Goal: Information Seeking & Learning: Learn about a topic

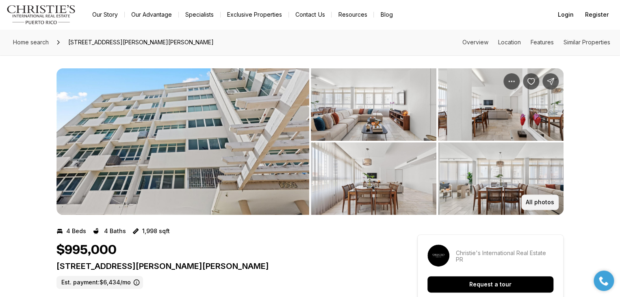
click at [546, 201] on p "All photos" at bounding box center [540, 202] width 28 height 6
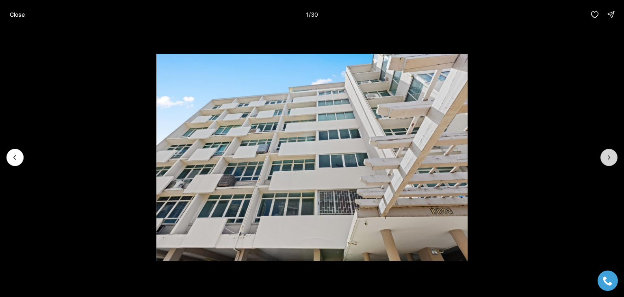
click at [609, 154] on icon "Next slide" at bounding box center [609, 157] width 8 height 8
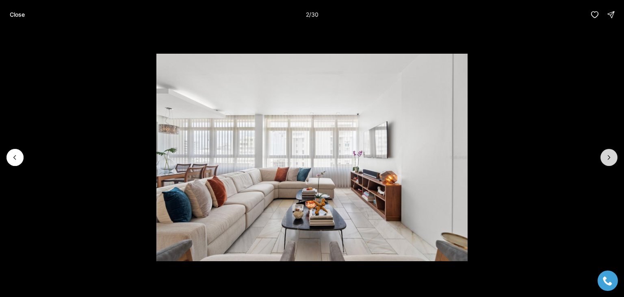
click at [611, 157] on icon "Next slide" at bounding box center [609, 157] width 8 height 8
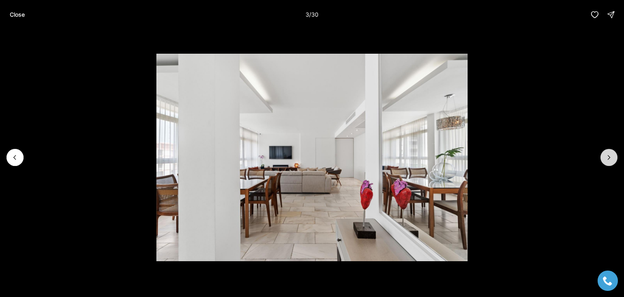
click at [611, 158] on icon "Next slide" at bounding box center [609, 157] width 8 height 8
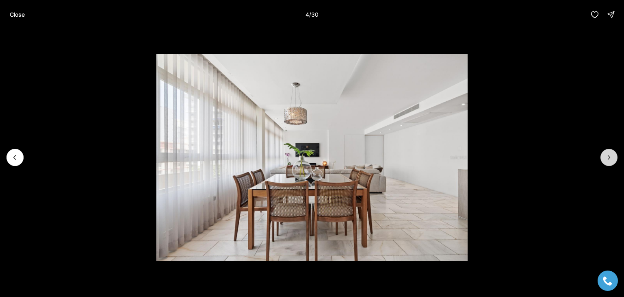
click at [616, 158] on button "Next slide" at bounding box center [608, 157] width 17 height 17
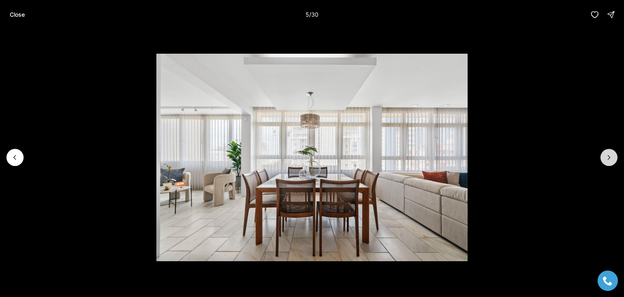
click at [616, 158] on button "Next slide" at bounding box center [608, 157] width 17 height 17
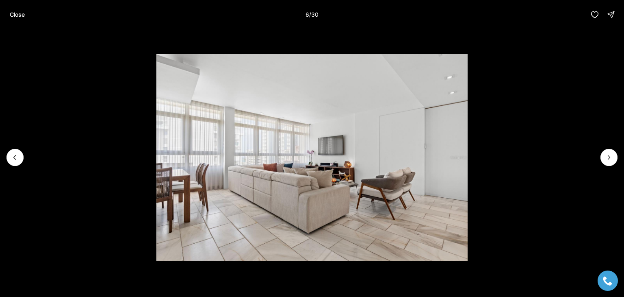
click at [619, 159] on li "6 of 30" at bounding box center [312, 157] width 624 height 256
click at [613, 157] on icon "Next slide" at bounding box center [609, 157] width 8 height 8
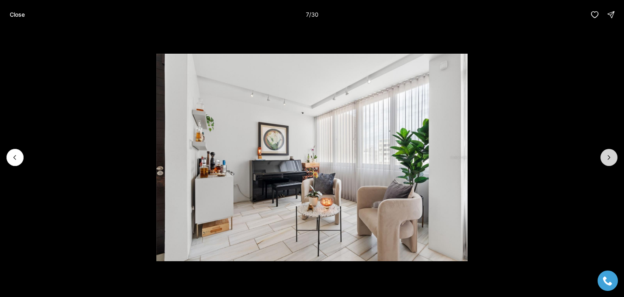
click at [611, 155] on icon "Next slide" at bounding box center [609, 157] width 8 height 8
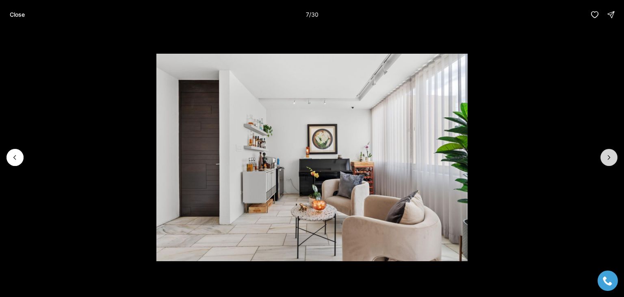
click at [609, 156] on icon "Next slide" at bounding box center [609, 157] width 8 height 8
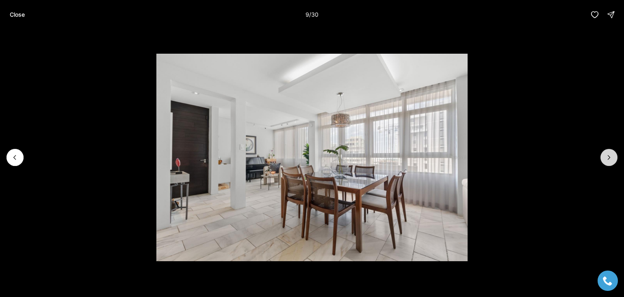
click at [609, 156] on icon "Next slide" at bounding box center [609, 157] width 8 height 8
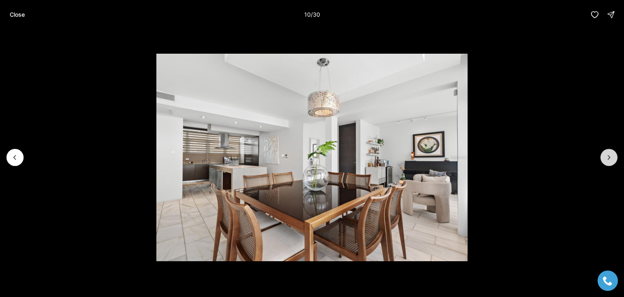
click at [610, 156] on icon "Next slide" at bounding box center [609, 157] width 8 height 8
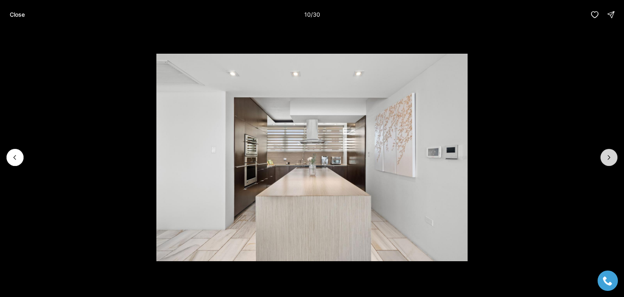
click at [608, 156] on icon "Next slide" at bounding box center [609, 157] width 8 height 8
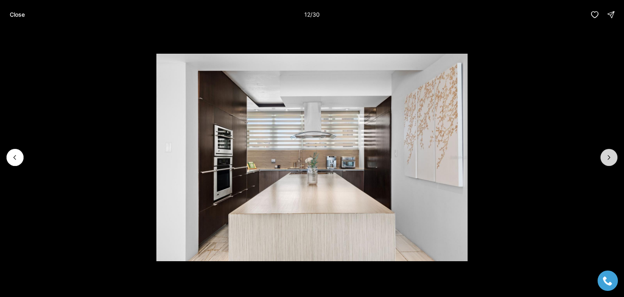
click at [609, 156] on icon "Next slide" at bounding box center [609, 157] width 2 height 4
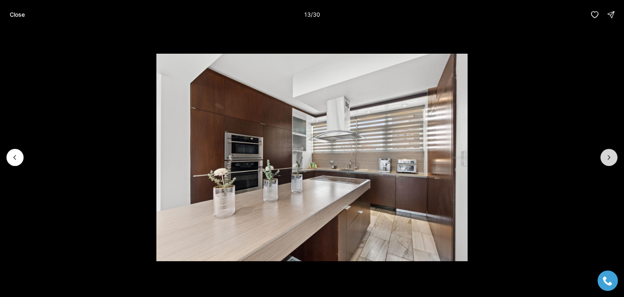
click at [609, 156] on icon "Next slide" at bounding box center [609, 157] width 8 height 8
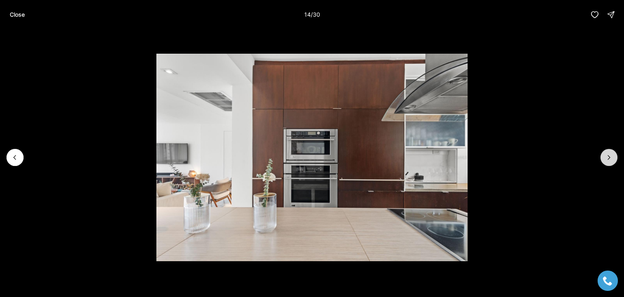
click at [609, 158] on icon "Next slide" at bounding box center [609, 157] width 2 height 4
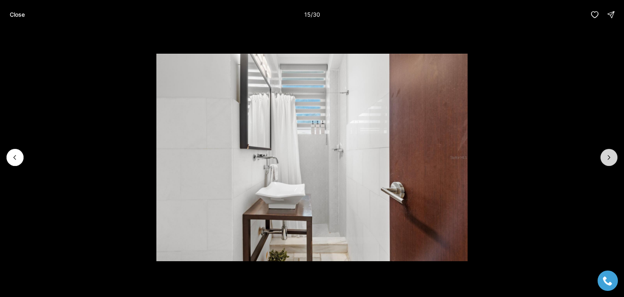
click at [608, 158] on icon "Next slide" at bounding box center [609, 157] width 8 height 8
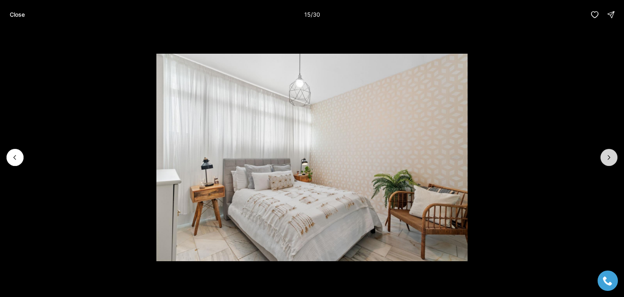
click at [607, 158] on icon "Next slide" at bounding box center [609, 157] width 8 height 8
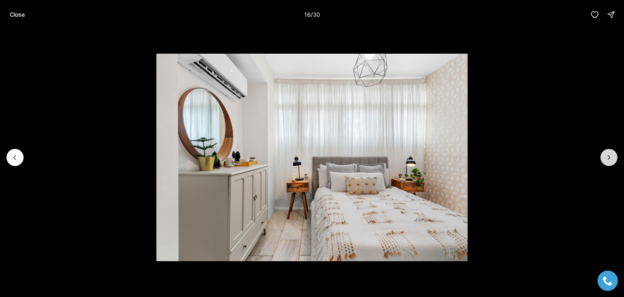
click at [607, 158] on icon "Next slide" at bounding box center [609, 157] width 8 height 8
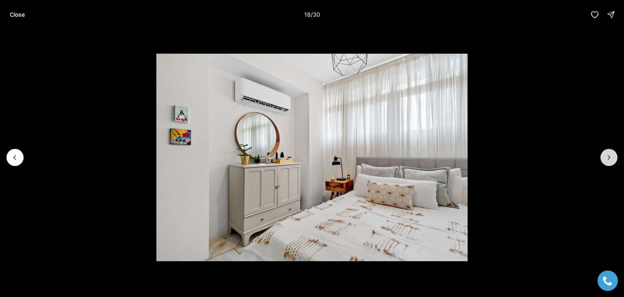
click at [606, 158] on icon "Next slide" at bounding box center [609, 157] width 8 height 8
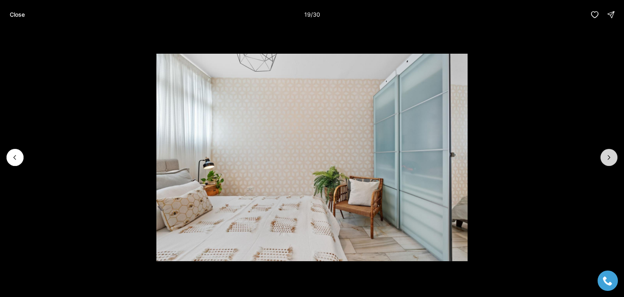
click at [605, 158] on icon "Next slide" at bounding box center [609, 157] width 8 height 8
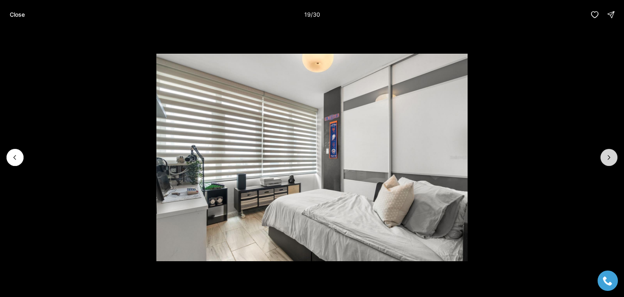
click at [606, 157] on icon "Next slide" at bounding box center [609, 157] width 8 height 8
click at [608, 158] on icon "Next slide" at bounding box center [609, 157] width 8 height 8
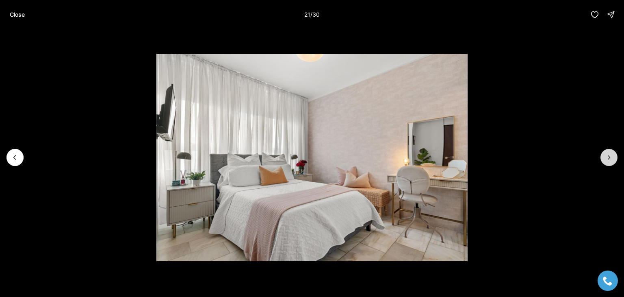
click at [606, 159] on icon "Next slide" at bounding box center [609, 157] width 8 height 8
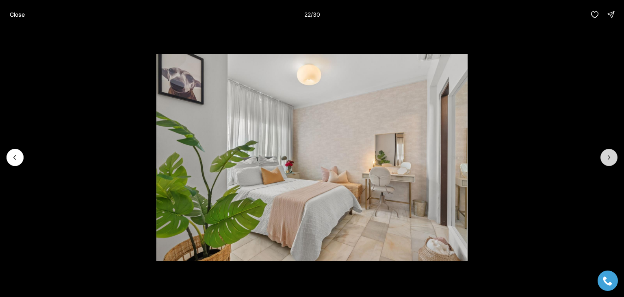
click at [609, 158] on icon "Next slide" at bounding box center [609, 157] width 2 height 4
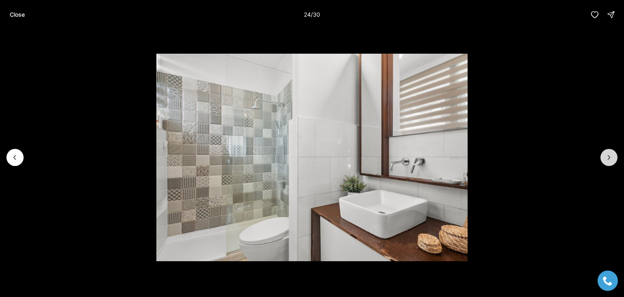
click at [607, 158] on icon "Next slide" at bounding box center [609, 157] width 8 height 8
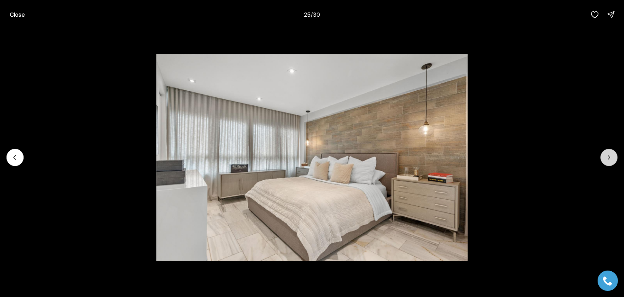
click at [606, 160] on icon "Next slide" at bounding box center [609, 157] width 8 height 8
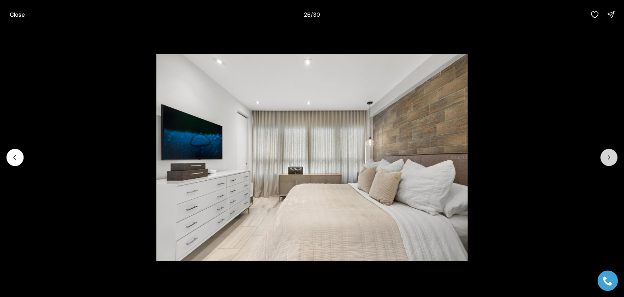
click at [607, 159] on icon "Next slide" at bounding box center [609, 157] width 8 height 8
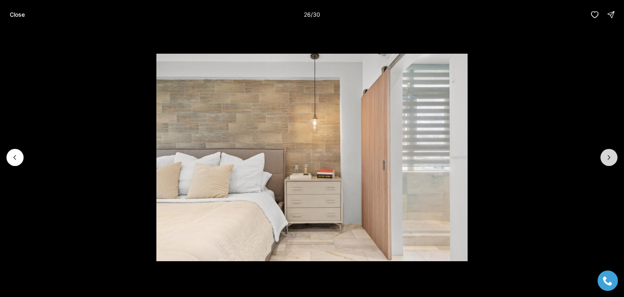
click at [609, 157] on icon "Next slide" at bounding box center [609, 157] width 8 height 8
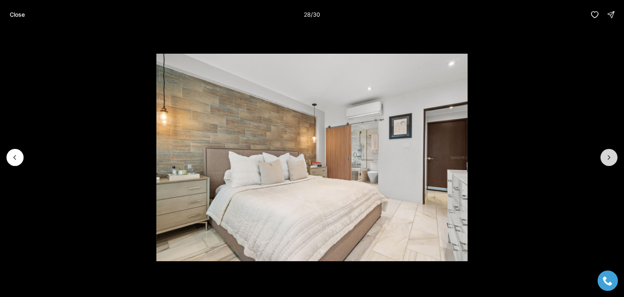
click at [609, 157] on icon "Next slide" at bounding box center [609, 157] width 8 height 8
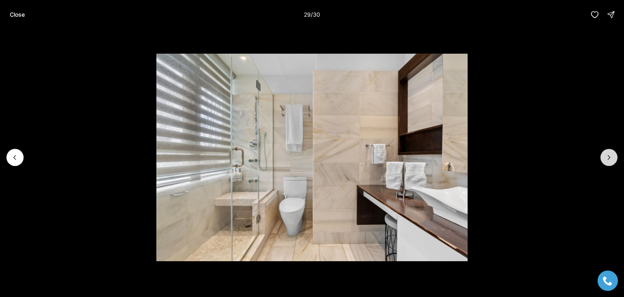
click at [609, 159] on icon "Next slide" at bounding box center [609, 157] width 8 height 8
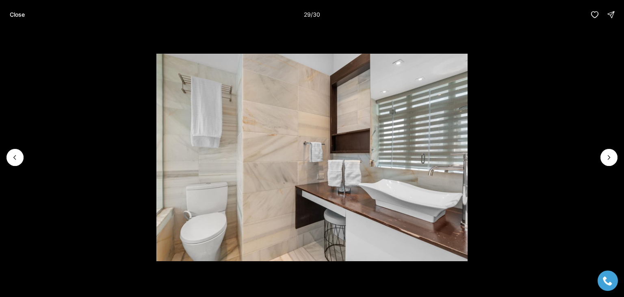
click at [609, 159] on div at bounding box center [608, 157] width 17 height 17
click at [606, 160] on div at bounding box center [608, 157] width 17 height 17
click at [611, 158] on div at bounding box center [608, 157] width 17 height 17
click at [22, 18] on button "Close" at bounding box center [17, 14] width 25 height 16
